Goal: Task Accomplishment & Management: Manage account settings

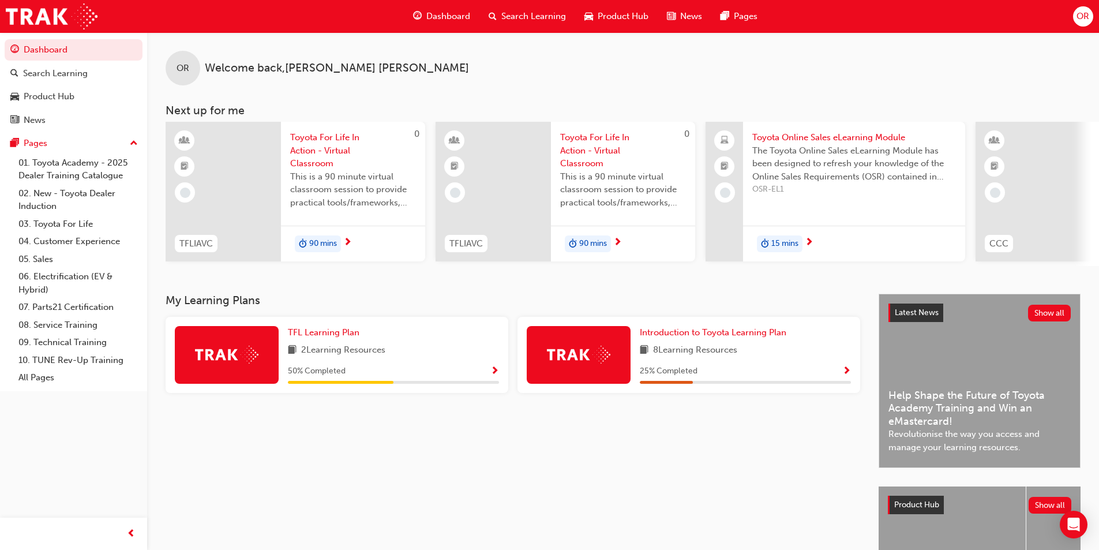
click at [1086, 11] on span "OR" at bounding box center [1082, 16] width 13 height 13
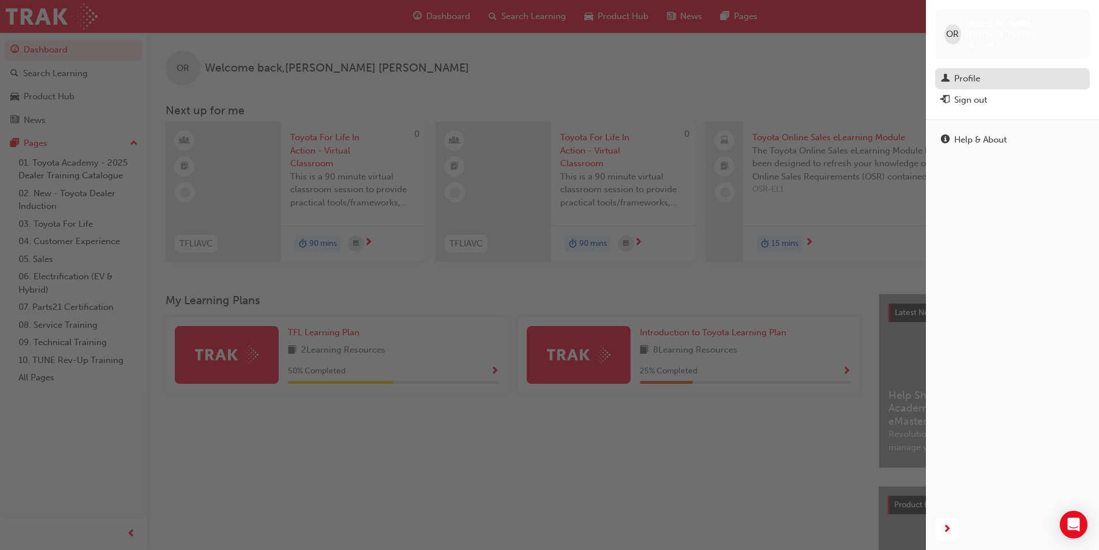
click at [988, 72] on div "Profile" at bounding box center [1012, 79] width 143 height 14
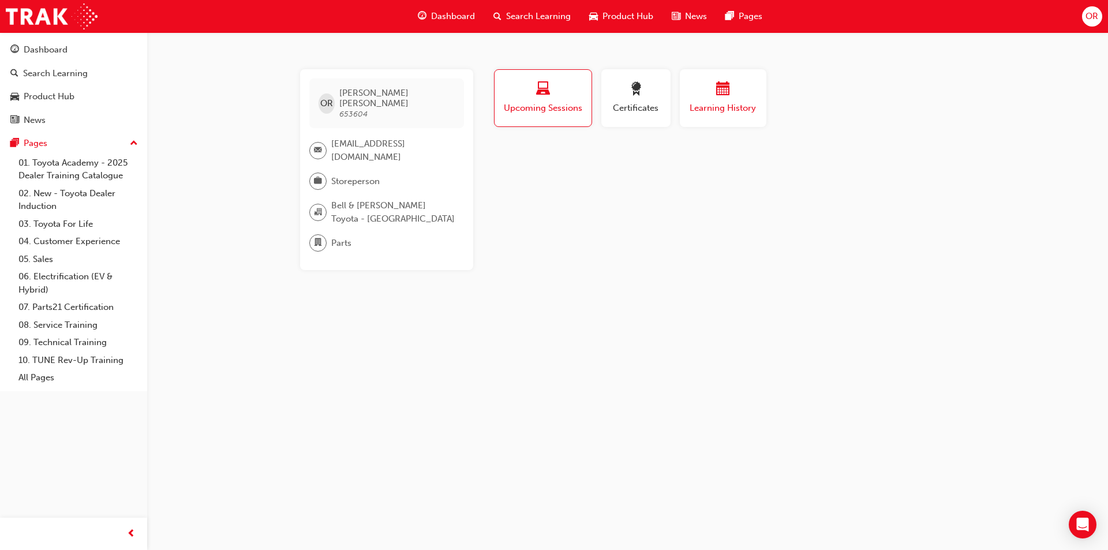
click at [729, 97] on span "calendar-icon" at bounding box center [723, 90] width 14 height 16
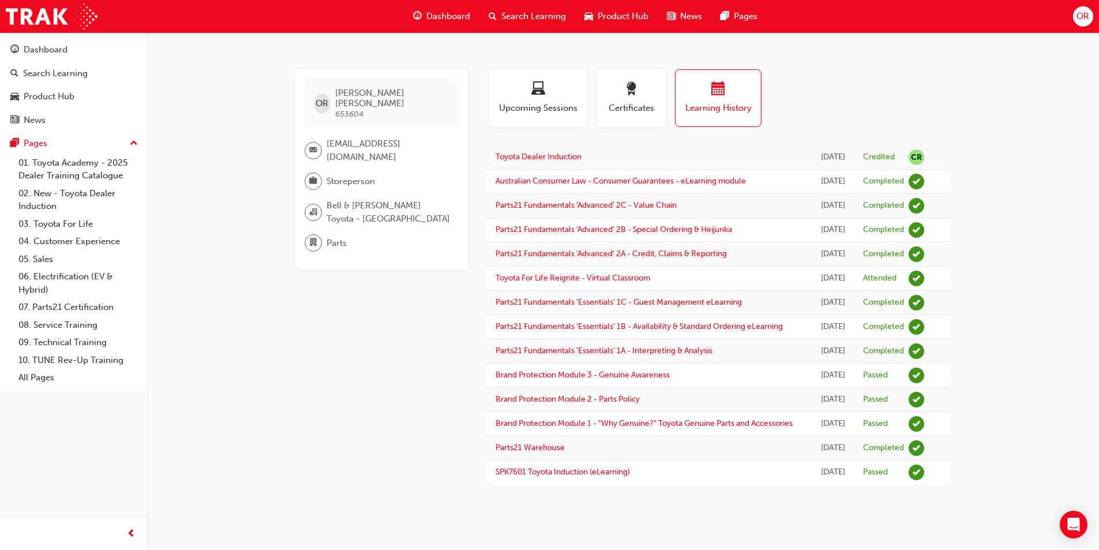
scroll to position [15, 0]
click at [1085, 18] on span "OR" at bounding box center [1082, 16] width 13 height 13
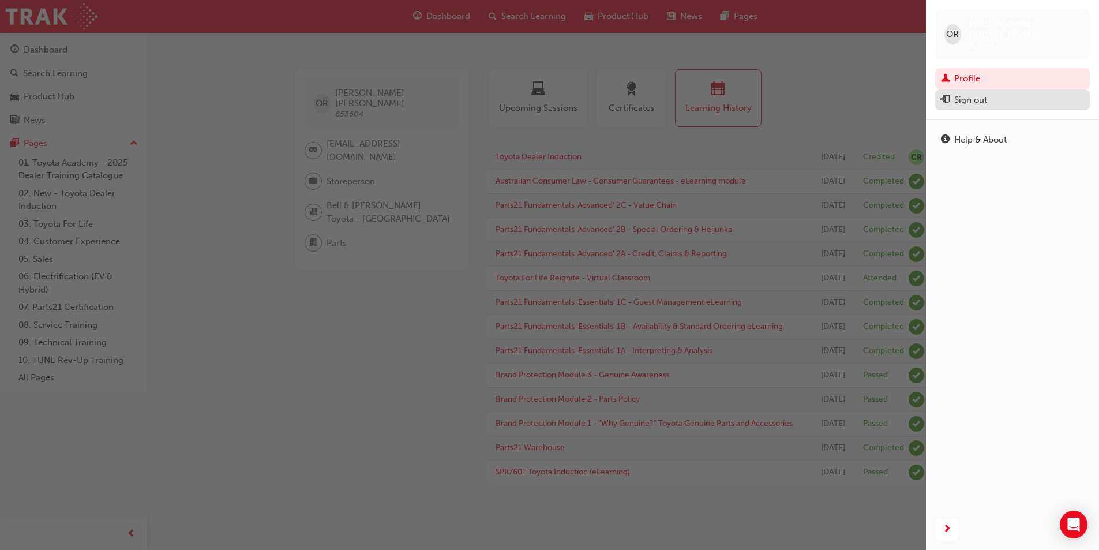
click at [974, 94] on div "Sign out" at bounding box center [970, 99] width 33 height 13
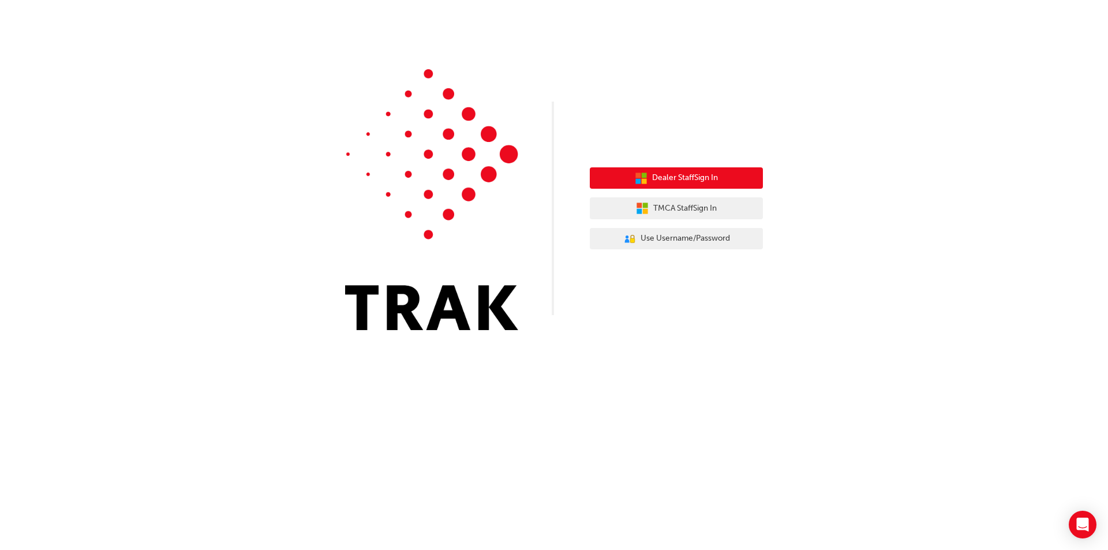
click at [698, 185] on button "Dealer Staff Sign In" at bounding box center [676, 178] width 173 height 22
